Goal: Task Accomplishment & Management: Manage account settings

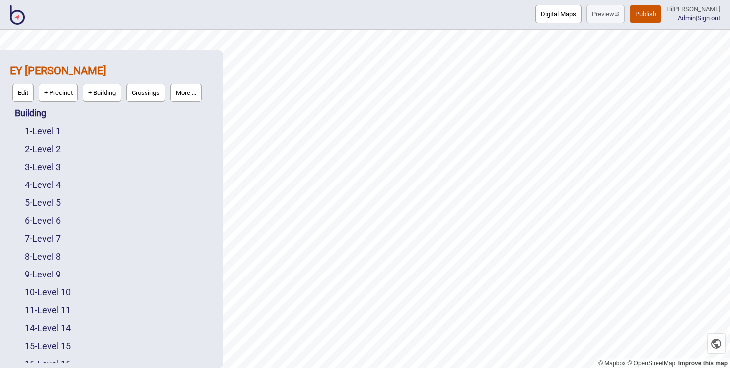
click at [17, 21] on img at bounding box center [17, 15] width 15 height 20
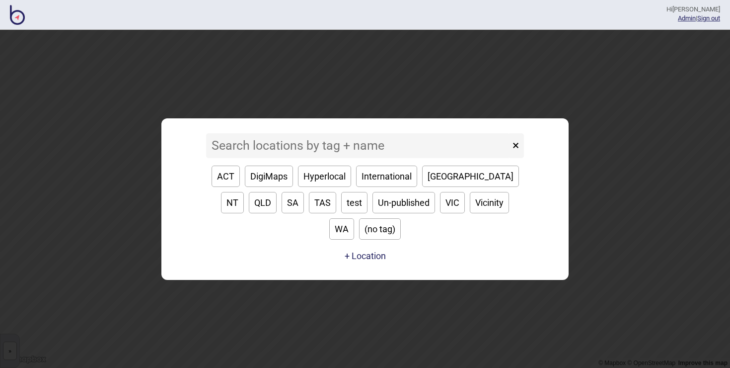
click at [430, 187] on button "[GEOGRAPHIC_DATA]" at bounding box center [470, 175] width 97 height 21
type input "[GEOGRAPHIC_DATA]"
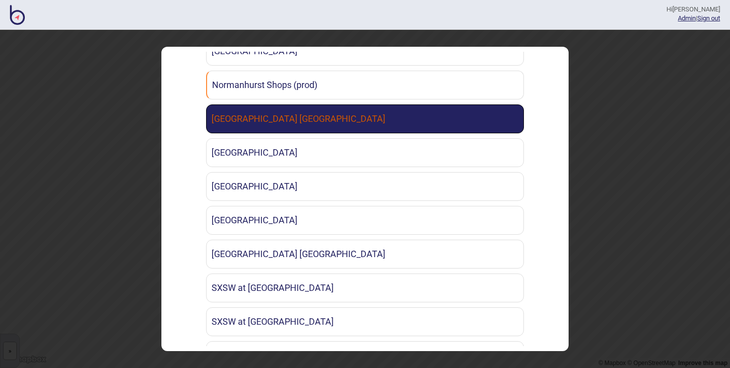
scroll to position [1627, 0]
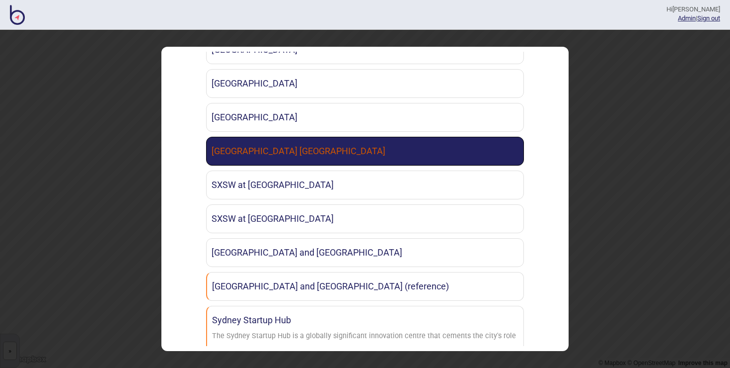
click at [315, 156] on link "[GEOGRAPHIC_DATA] [GEOGRAPHIC_DATA]" at bounding box center [365, 151] width 318 height 29
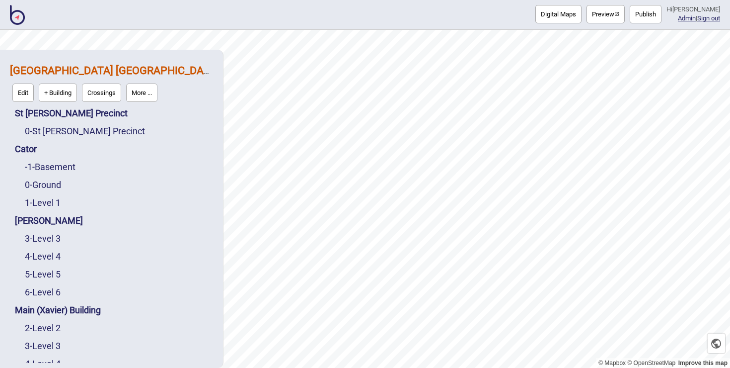
click at [150, 88] on button "More ..." at bounding box center [141, 92] width 31 height 18
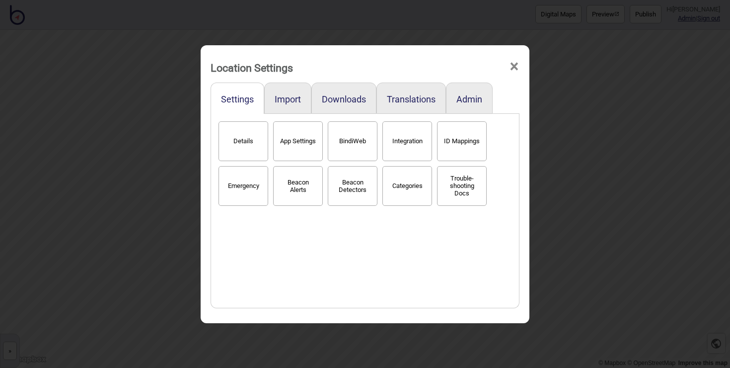
click at [429, 180] on button "Categories" at bounding box center [407, 186] width 50 height 40
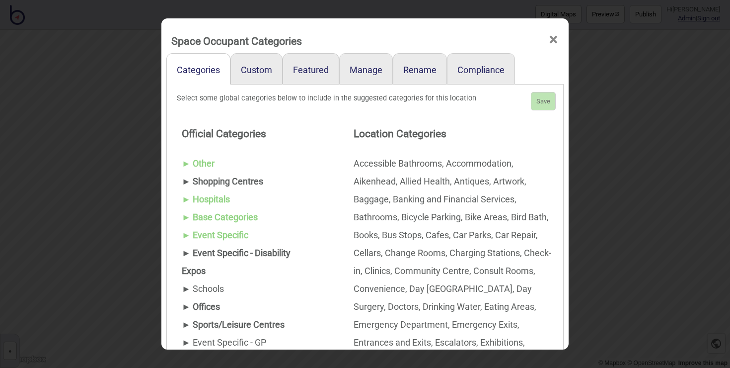
click at [558, 41] on span "×" at bounding box center [553, 39] width 10 height 33
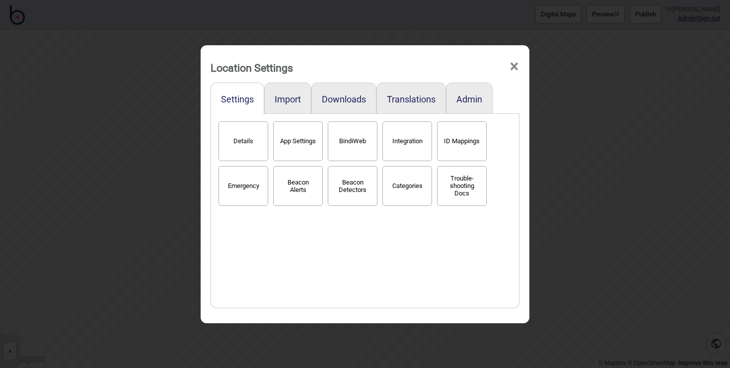
click at [512, 64] on span "×" at bounding box center [514, 66] width 10 height 33
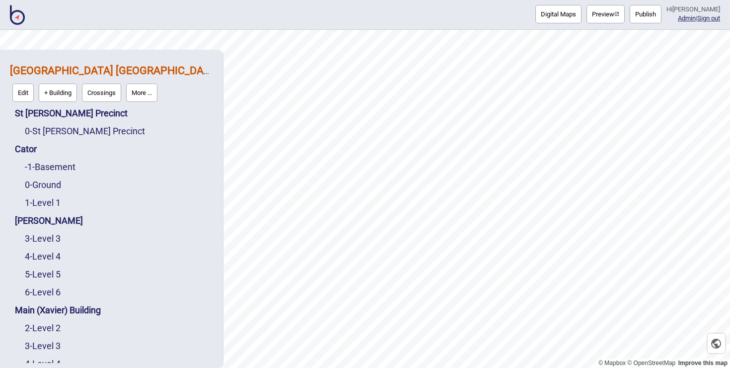
click at [18, 15] on img at bounding box center [17, 15] width 15 height 20
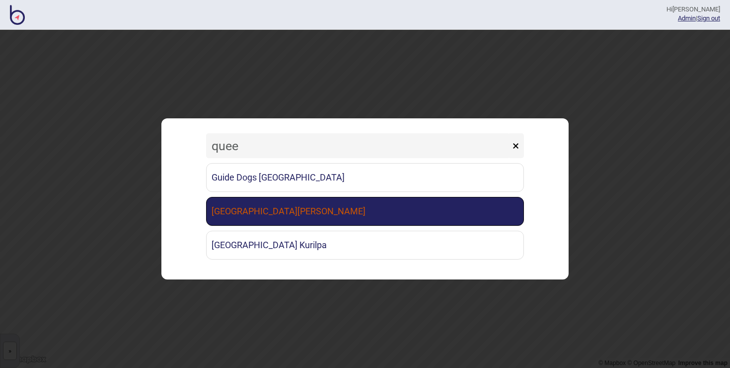
type input "quee"
click at [271, 204] on link "[GEOGRAPHIC_DATA][PERSON_NAME]" at bounding box center [365, 211] width 318 height 29
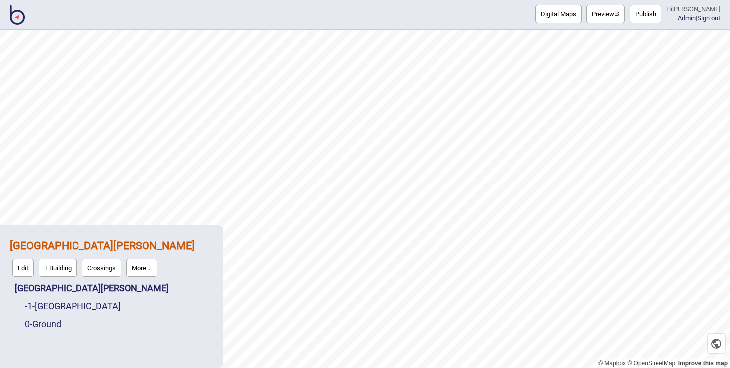
click at [143, 263] on button "More ..." at bounding box center [141, 267] width 31 height 18
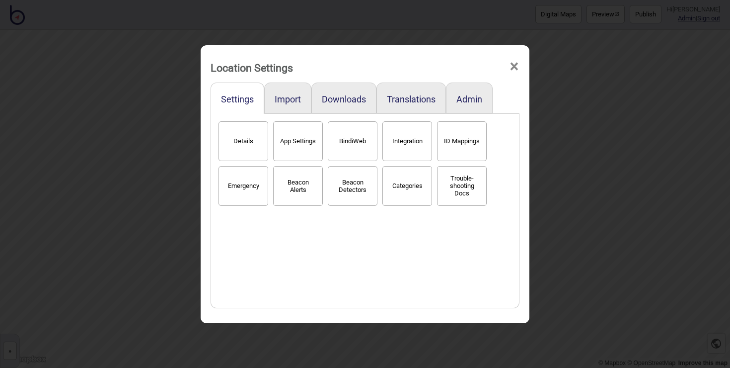
click at [405, 189] on button "Categories" at bounding box center [407, 186] width 50 height 40
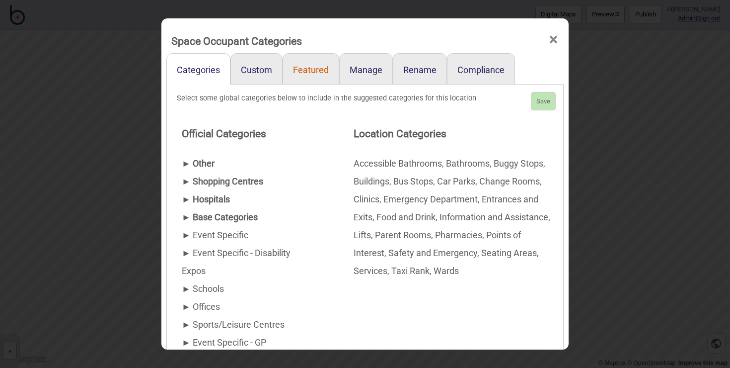
click at [312, 73] on link "Featured" at bounding box center [311, 68] width 57 height 31
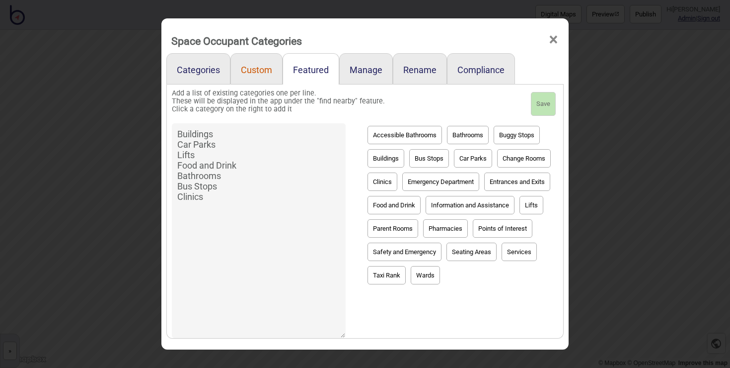
click at [270, 71] on link "Custom" at bounding box center [256, 68] width 52 height 31
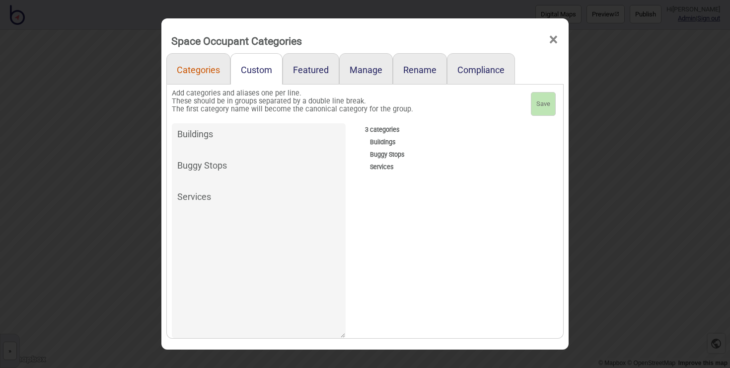
click at [212, 74] on link "Categories" at bounding box center [198, 68] width 64 height 31
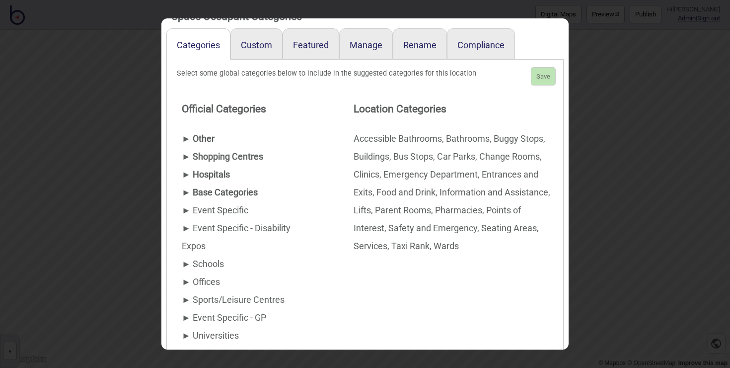
scroll to position [26, 0]
click at [185, 174] on span "►" at bounding box center [186, 173] width 9 height 10
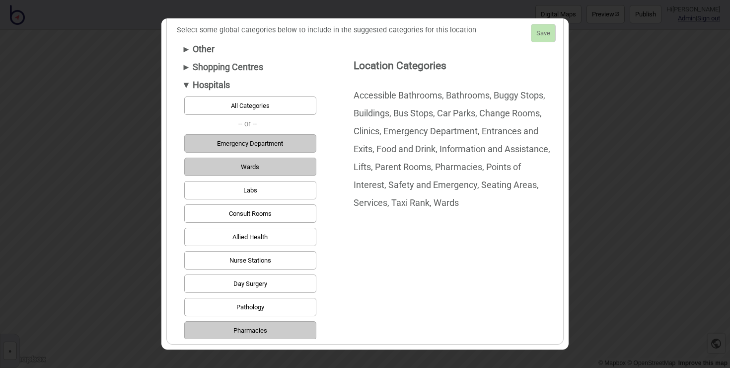
scroll to position [0, 0]
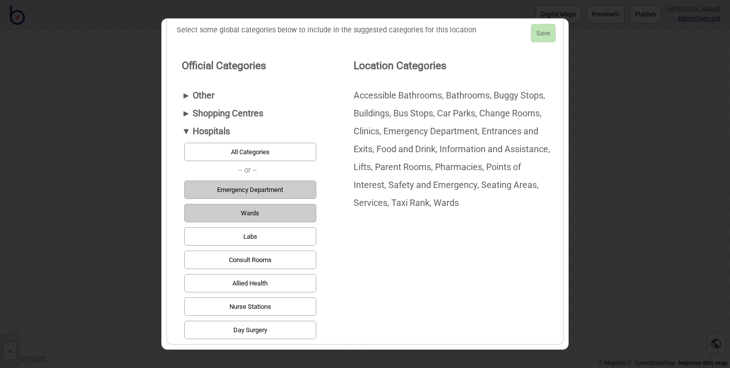
click at [195, 128] on div "▼ Hospitals" at bounding box center [248, 131] width 132 height 18
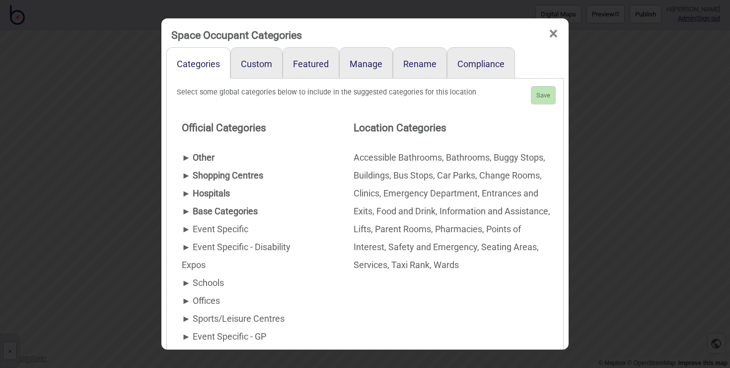
scroll to position [5, 0]
click at [185, 193] on span "►" at bounding box center [186, 194] width 9 height 10
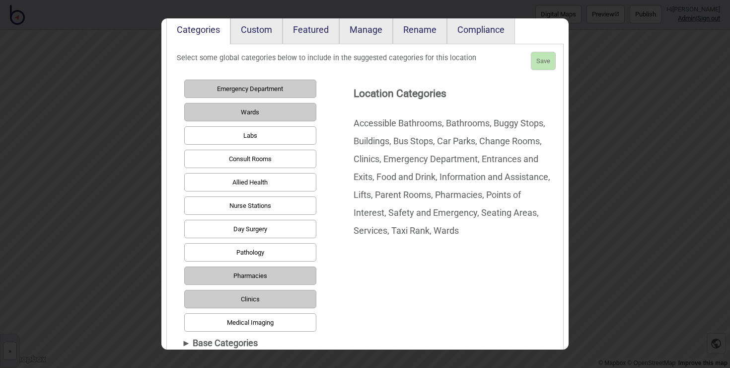
scroll to position [41, 0]
click at [258, 27] on link "Custom" at bounding box center [256, 27] width 52 height 31
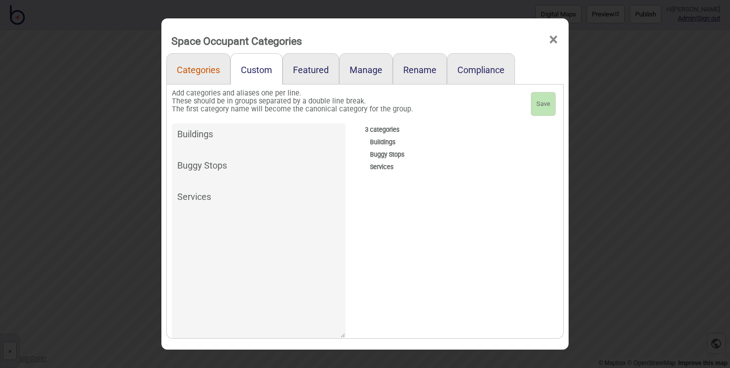
click at [203, 72] on link "Categories" at bounding box center [198, 68] width 64 height 31
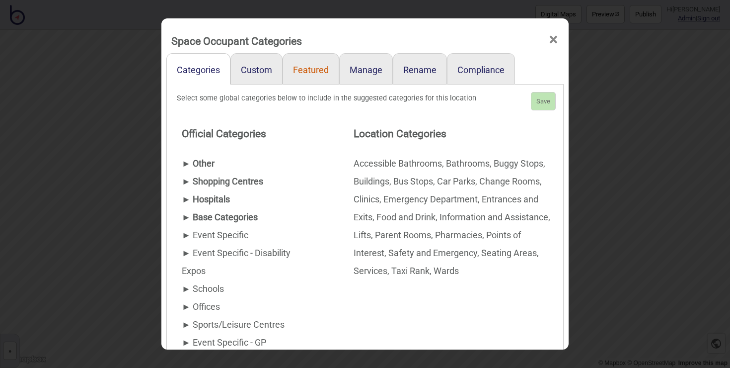
click at [305, 77] on link "Featured" at bounding box center [311, 68] width 57 height 31
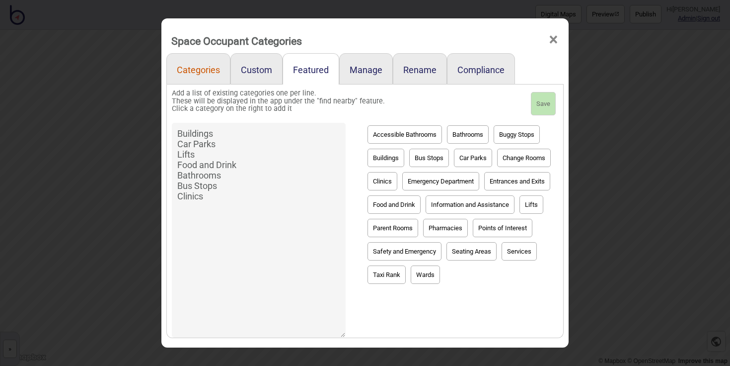
click at [204, 68] on link "Categories" at bounding box center [198, 68] width 64 height 31
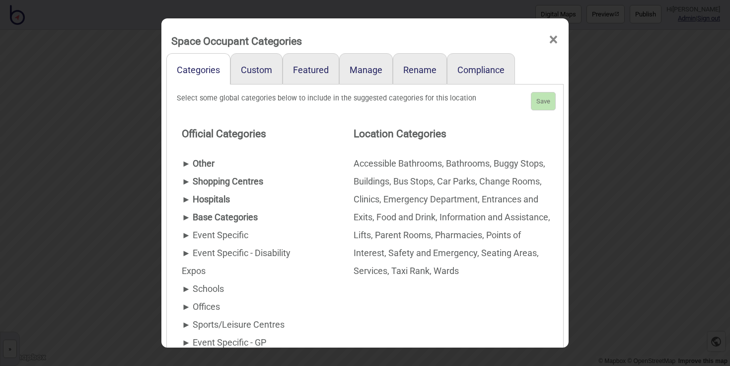
click at [202, 202] on div "► Hospitals" at bounding box center [248, 199] width 132 height 18
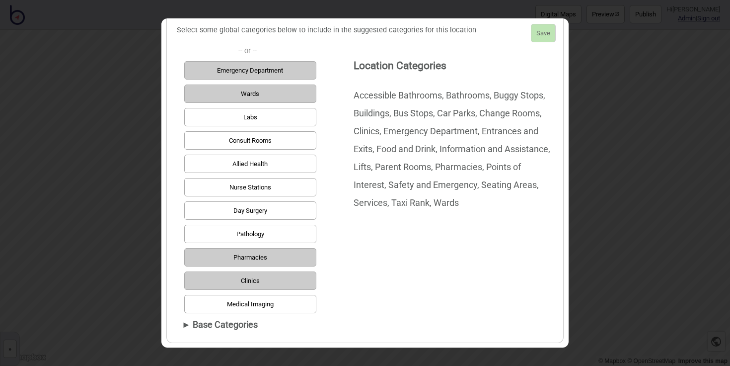
scroll to position [118, 0]
click at [311, 71] on button "Emergency Department" at bounding box center [250, 71] width 132 height 18
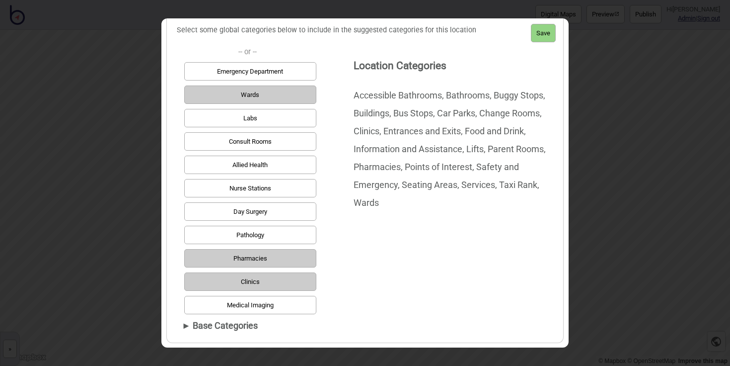
scroll to position [0, 0]
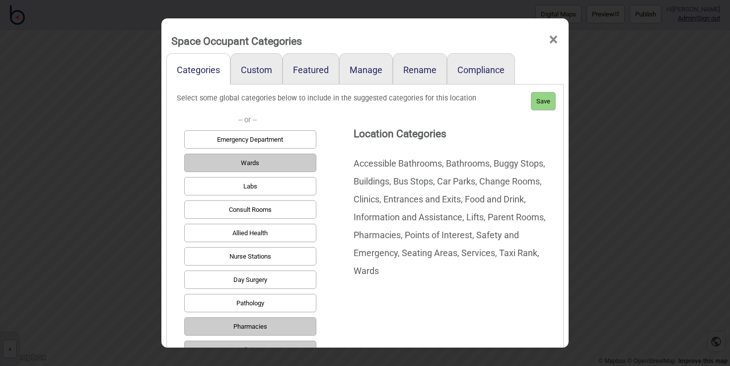
click at [556, 40] on span "×" at bounding box center [553, 39] width 10 height 33
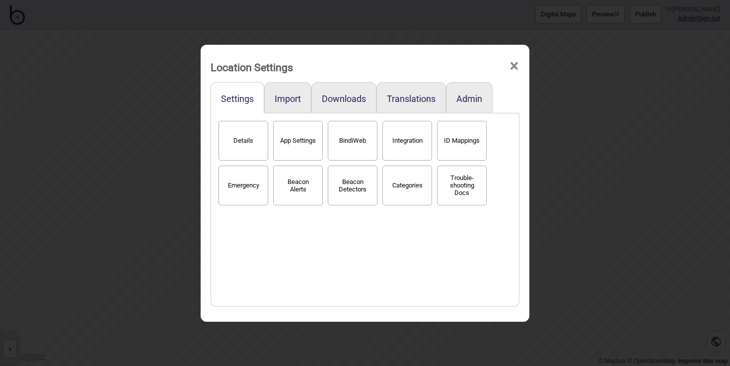
click at [391, 196] on button "Categories" at bounding box center [407, 185] width 50 height 40
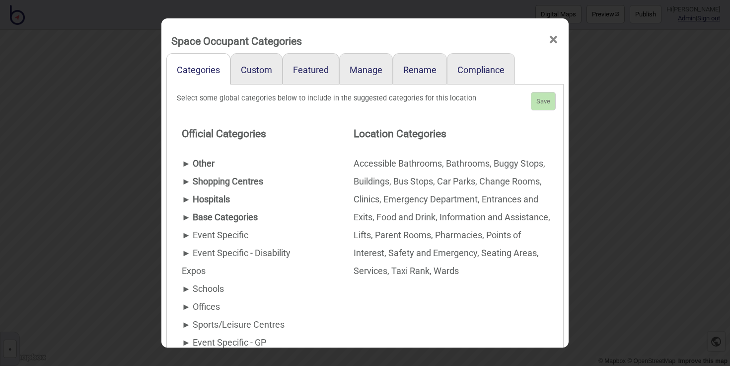
click at [212, 198] on div "► Hospitals" at bounding box center [248, 199] width 132 height 18
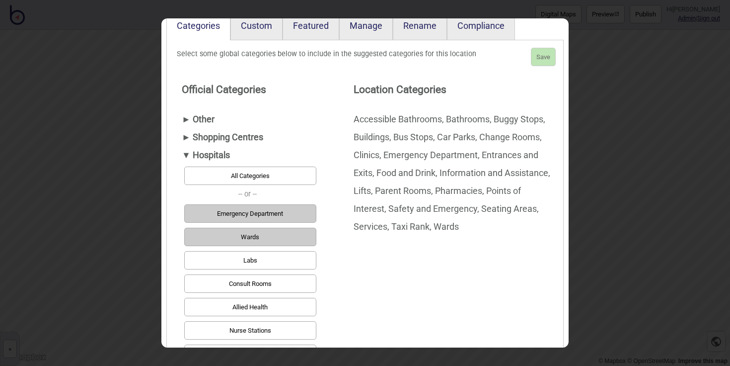
scroll to position [45, 0]
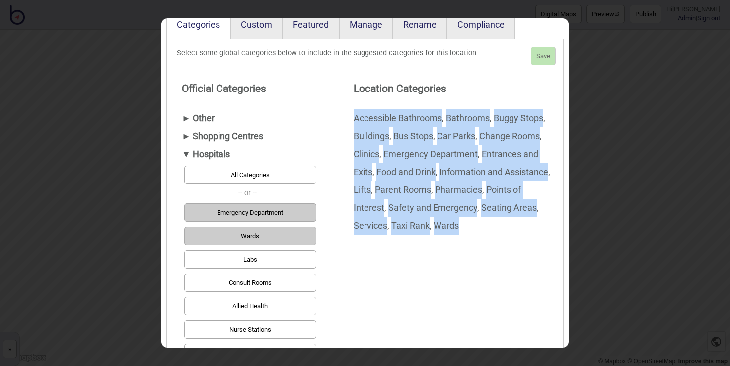
drag, startPoint x: 355, startPoint y: 118, endPoint x: 487, endPoint y: 220, distance: 166.5
click at [487, 220] on div "Accessible Bathrooms Bathrooms Buggy Stops Buildings Bus Stops Car Parks Change…" at bounding box center [453, 171] width 199 height 125
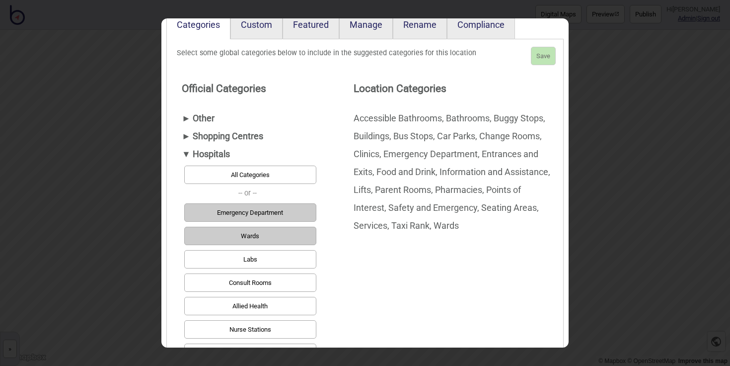
click at [498, 78] on h3 "Location Categories" at bounding box center [451, 88] width 195 height 21
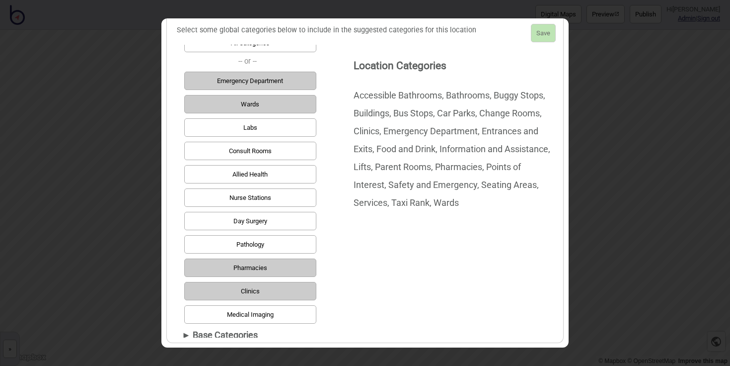
scroll to position [110, 0]
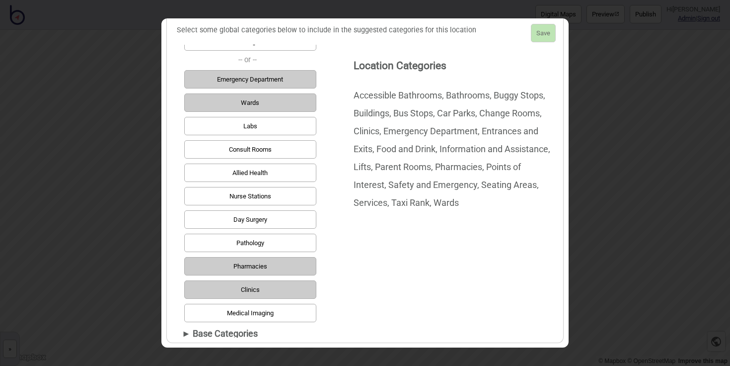
click at [266, 289] on button "Clinics" at bounding box center [250, 289] width 132 height 18
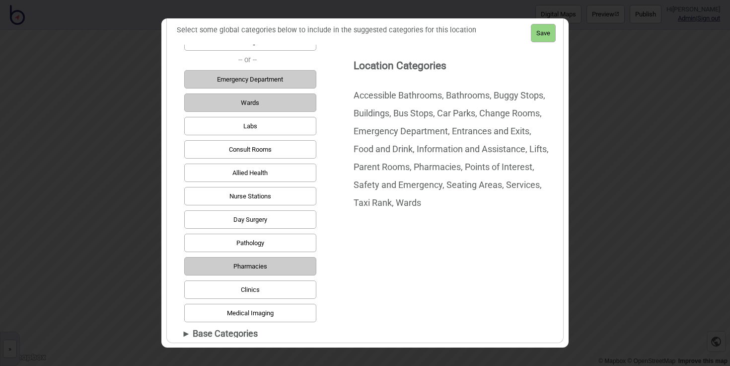
click at [262, 272] on button "Pharmacies" at bounding box center [250, 266] width 132 height 18
click at [256, 107] on button "Wards" at bounding box center [250, 102] width 132 height 18
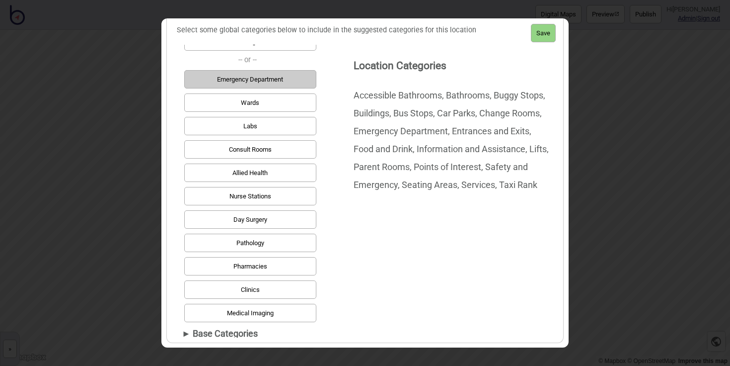
click at [248, 78] on button "Emergency Department" at bounding box center [250, 79] width 132 height 18
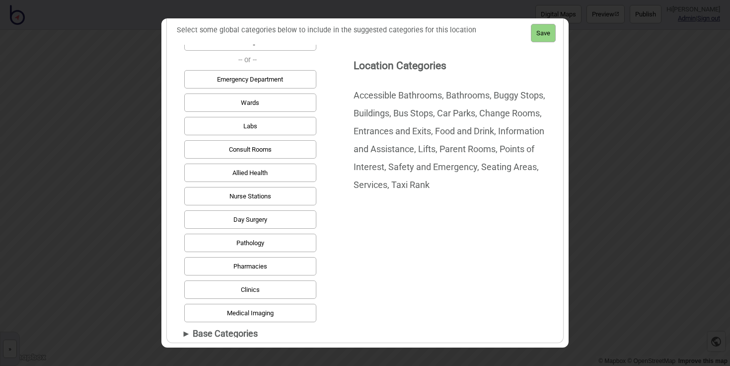
scroll to position [0, 0]
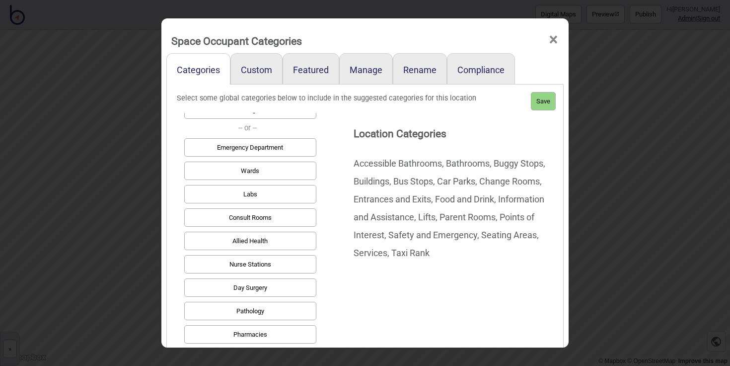
click at [551, 40] on span "×" at bounding box center [553, 39] width 10 height 33
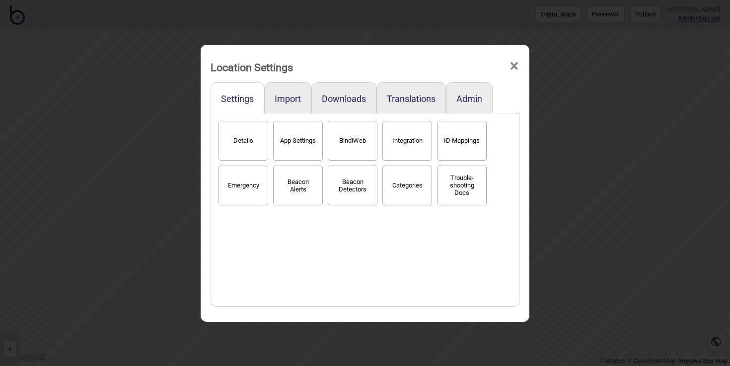
click at [419, 181] on button "Categories" at bounding box center [407, 185] width 50 height 40
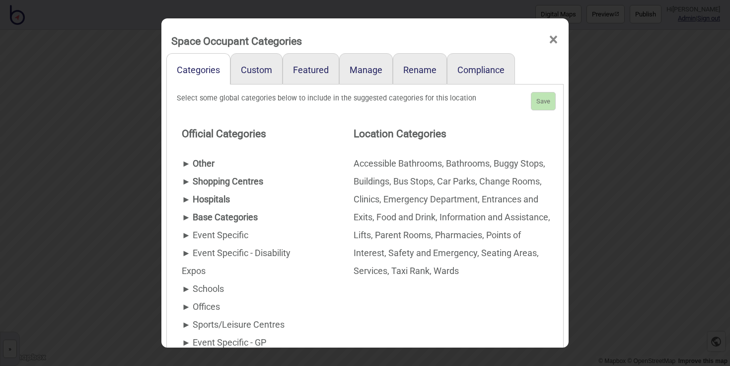
click at [196, 197] on div "► Hospitals" at bounding box center [248, 199] width 132 height 18
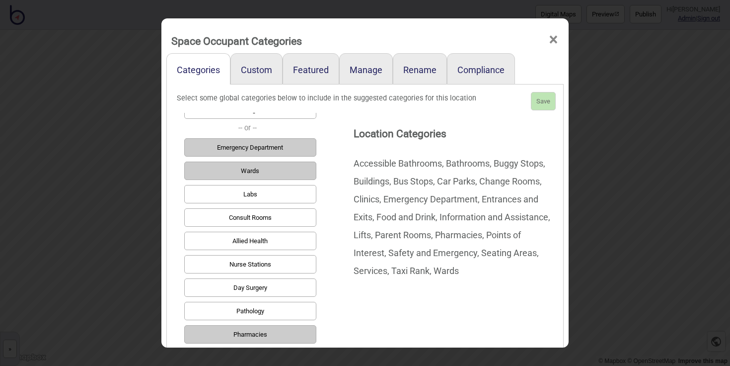
scroll to position [110, 0]
drag, startPoint x: 262, startPoint y: 146, endPoint x: 263, endPoint y: 162, distance: 16.5
click at [261, 146] on button "Emergency Department" at bounding box center [250, 148] width 132 height 18
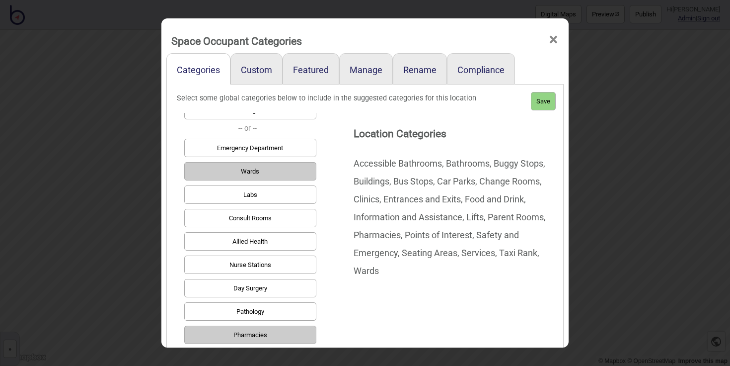
click at [263, 162] on button "Wards" at bounding box center [250, 171] width 132 height 18
drag, startPoint x: 303, startPoint y: 336, endPoint x: 355, endPoint y: 323, distance: 53.7
click at [303, 336] on button "Pharmacies" at bounding box center [250, 334] width 132 height 18
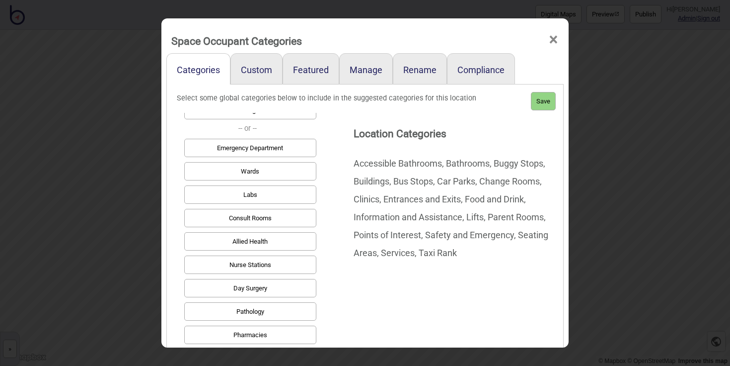
scroll to position [68, 0]
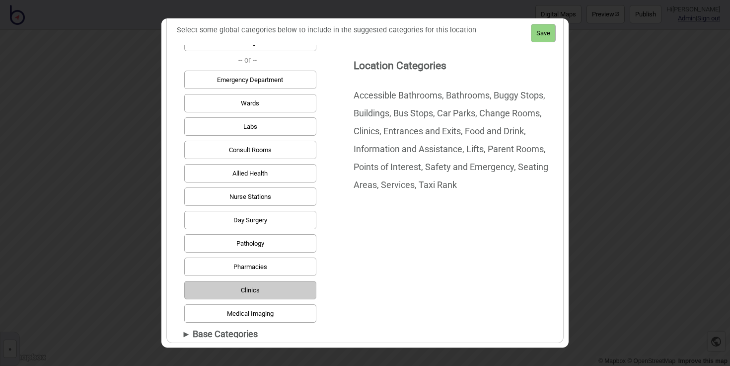
click at [291, 284] on button "Clinics" at bounding box center [250, 290] width 132 height 18
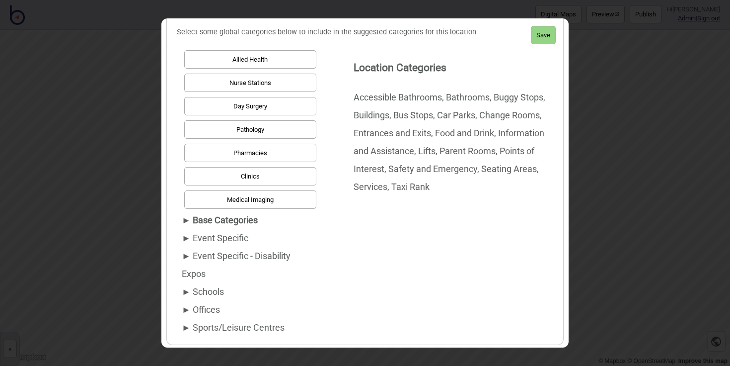
scroll to position [258, 0]
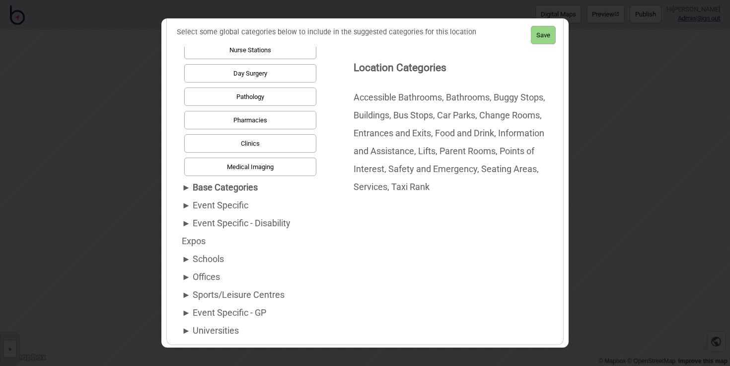
click at [222, 185] on div "► Base Categories" at bounding box center [248, 187] width 132 height 18
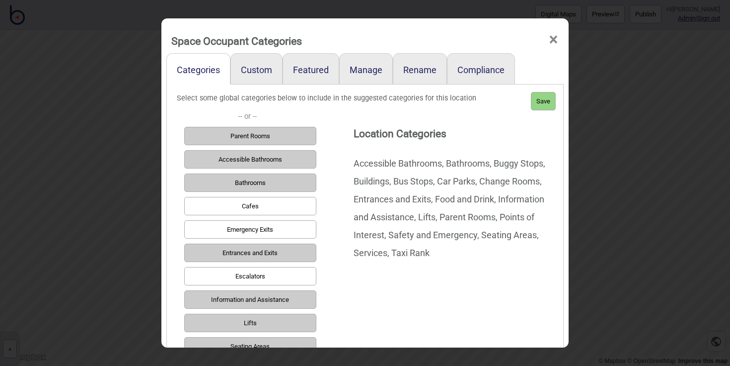
scroll to position [140, 0]
click at [557, 35] on span "×" at bounding box center [553, 39] width 10 height 33
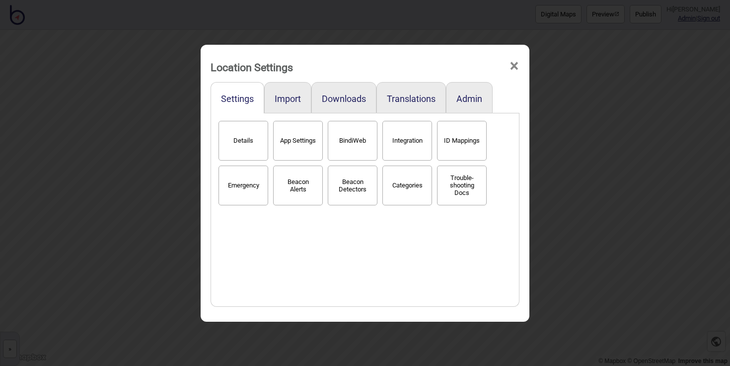
click at [513, 64] on span "×" at bounding box center [514, 66] width 10 height 33
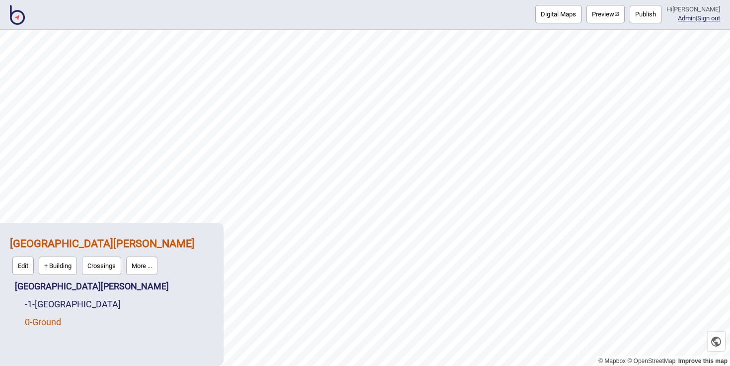
click at [56, 322] on link "0 - Ground" at bounding box center [43, 321] width 36 height 10
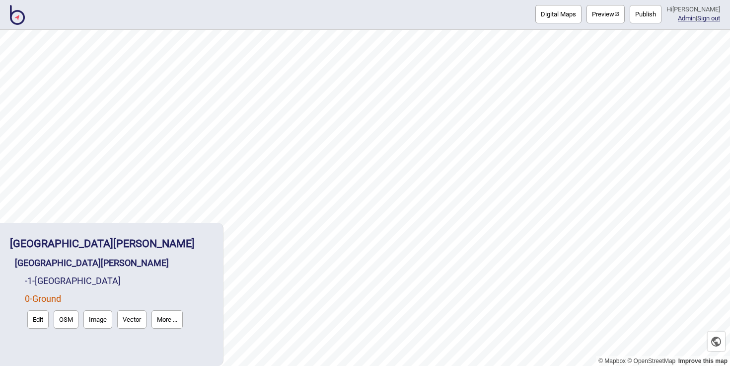
click at [44, 320] on button "Edit" at bounding box center [37, 319] width 21 height 18
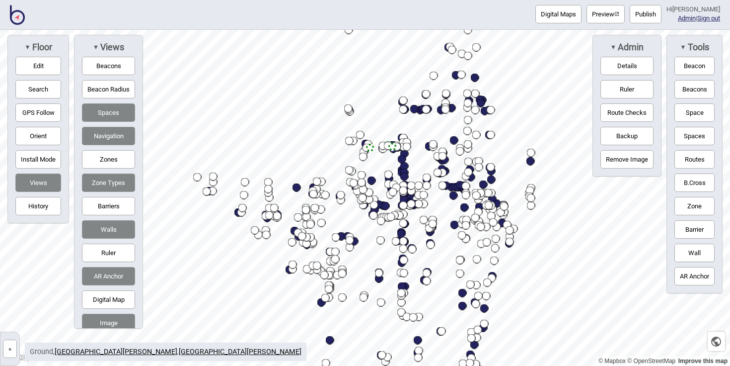
click at [112, 132] on button "Navigation" at bounding box center [108, 136] width 53 height 18
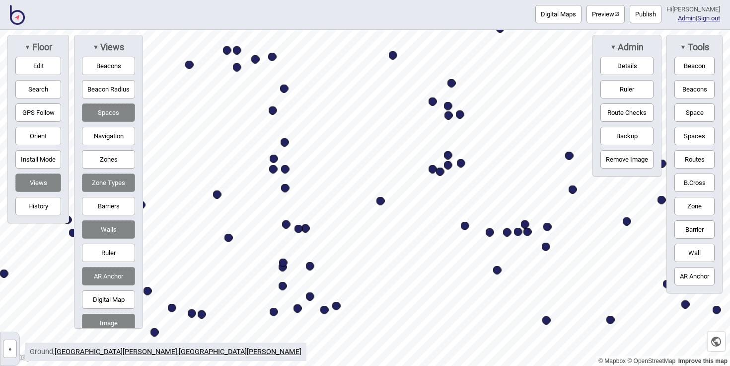
click at [564, 18] on button "Digital Maps" at bounding box center [558, 14] width 46 height 18
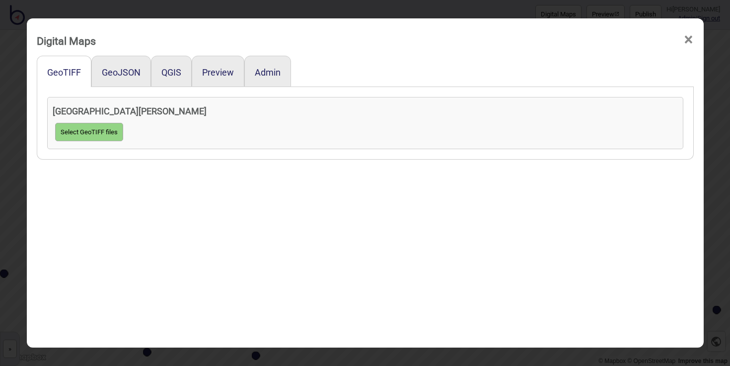
click at [686, 38] on span "×" at bounding box center [689, 39] width 10 height 33
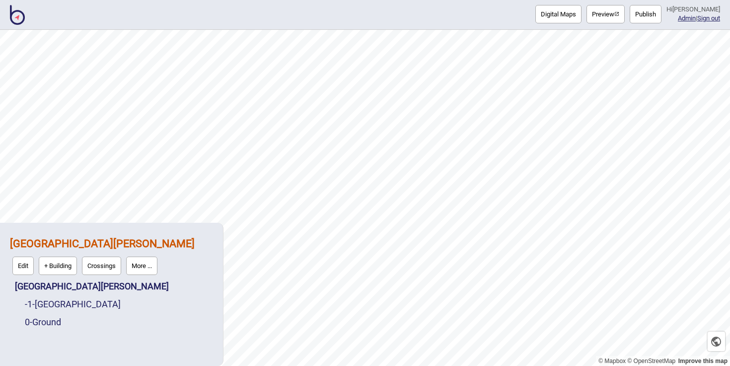
click at [619, 20] on button "Preview" at bounding box center [606, 14] width 38 height 18
